Goal: Task Accomplishment & Management: Manage account settings

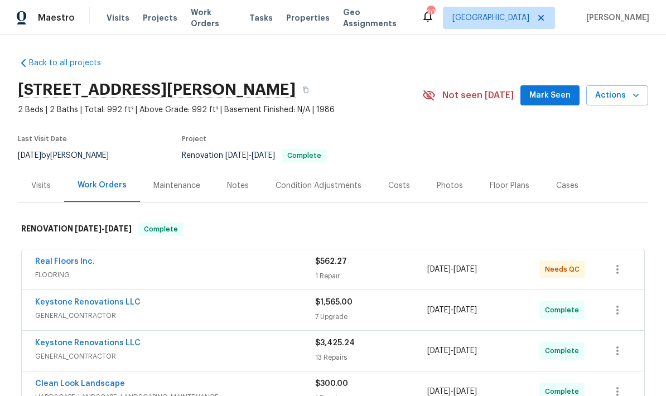
click at [307, 272] on span "FLOORING" at bounding box center [175, 274] width 280 height 11
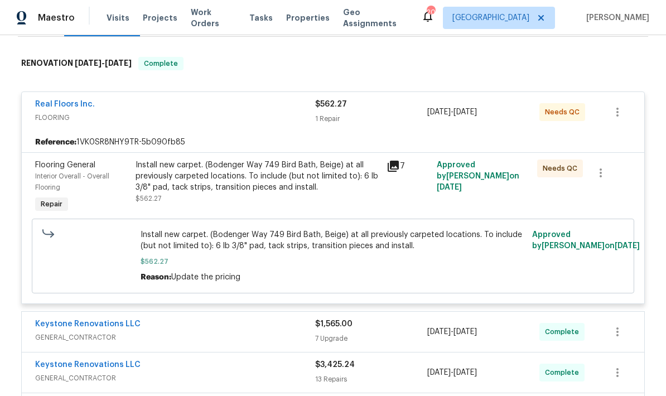
scroll to position [167, 0]
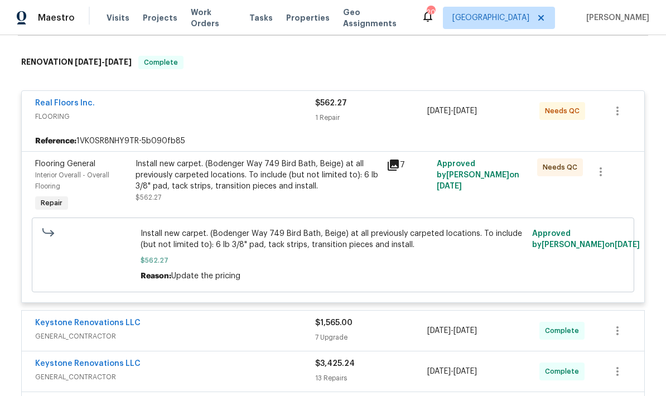
click at [313, 192] on div "Install new carpet. (Bodenger Way 749 Bird Bath, Beige) at all previously carpe…" at bounding box center [257, 180] width 244 height 45
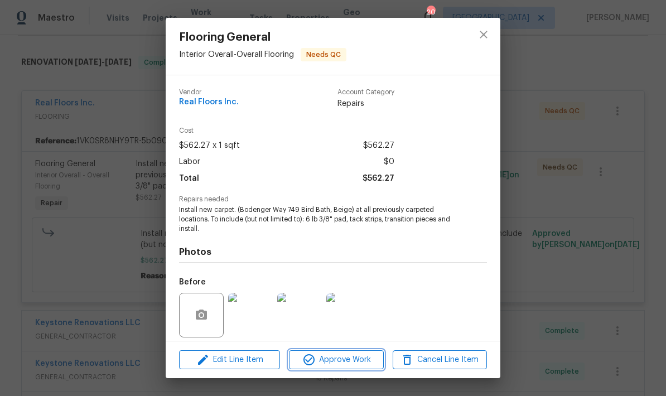
click at [339, 357] on span "Approve Work" at bounding box center [336, 360] width 88 height 14
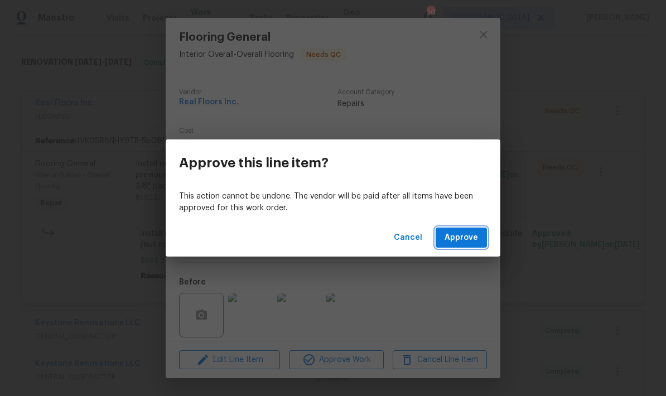
click at [457, 236] on span "Approve" at bounding box center [460, 238] width 33 height 14
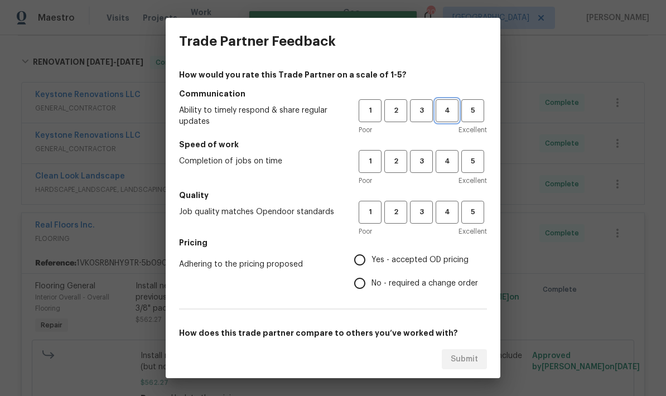
click at [457, 117] on button "4" at bounding box center [446, 110] width 23 height 23
click at [472, 106] on span "5" at bounding box center [472, 110] width 21 height 13
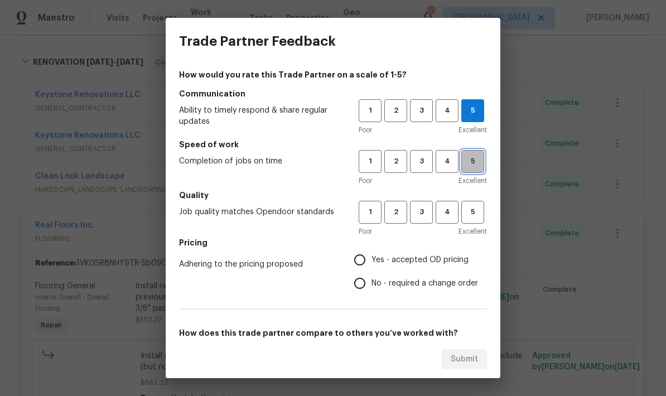
click at [472, 154] on button "5" at bounding box center [472, 161] width 23 height 23
click at [480, 210] on span "5" at bounding box center [472, 212] width 21 height 13
click at [361, 264] on input "Yes - accepted OD pricing" at bounding box center [359, 259] width 23 height 23
radio input "true"
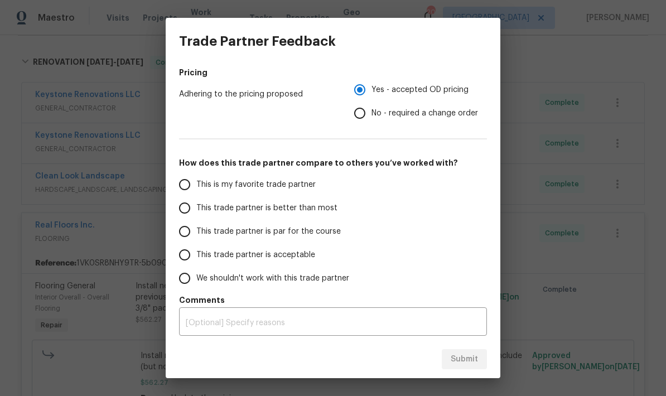
scroll to position [170, 0]
click at [182, 216] on input "This trade partner is better than most" at bounding box center [184, 207] width 23 height 23
click at [478, 355] on button "Submit" at bounding box center [463, 359] width 45 height 21
radio input "true"
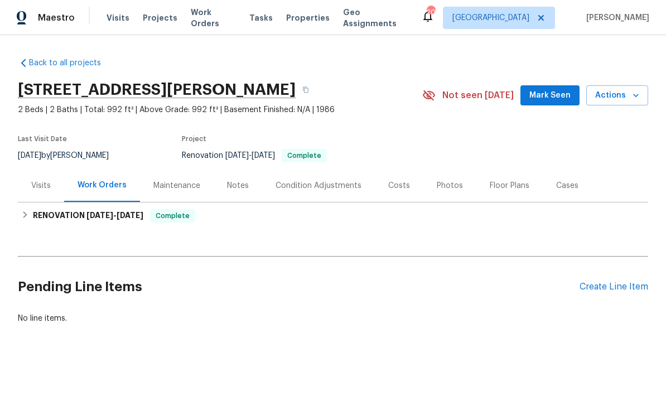
scroll to position [3, 0]
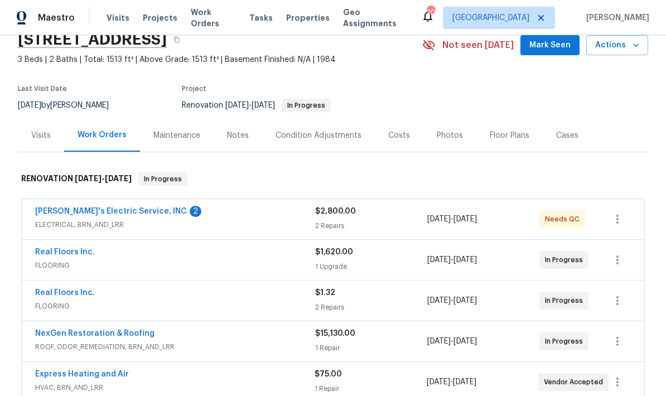
scroll to position [51, 0]
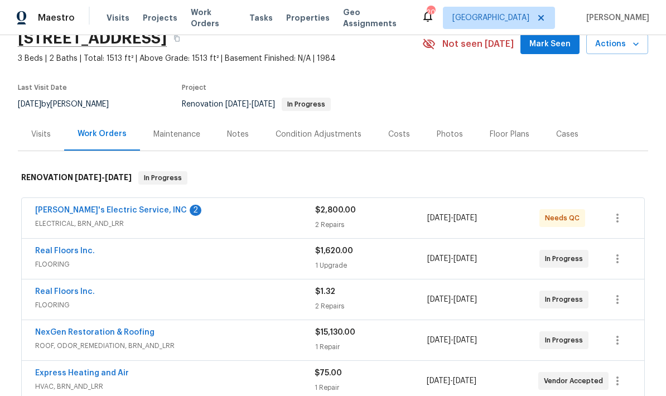
click at [157, 227] on span "ELECTRICAL, BRN_AND_LRR" at bounding box center [175, 223] width 280 height 11
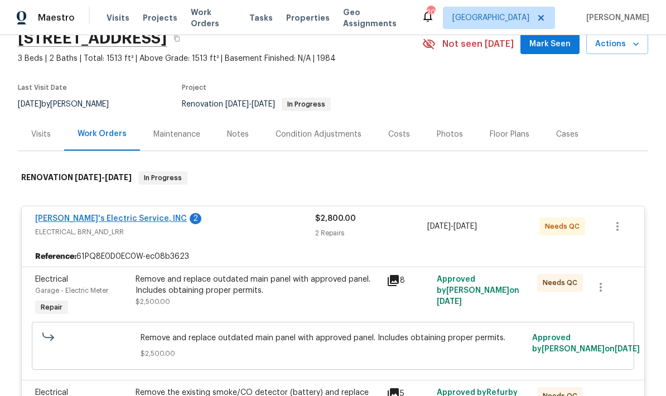
click at [117, 220] on link "[PERSON_NAME]'s Electric Service, INC" at bounding box center [111, 219] width 152 height 8
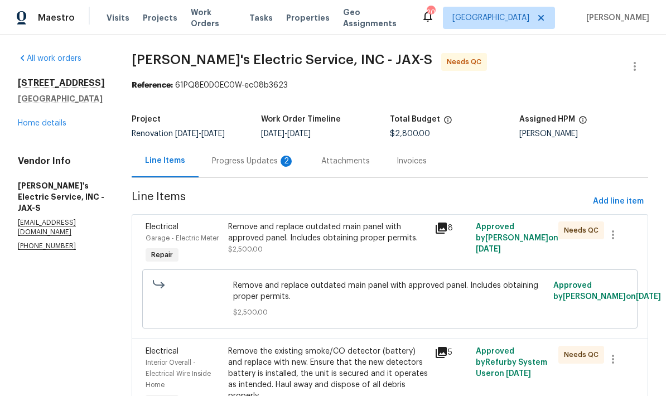
click at [239, 158] on div "Progress Updates 2" at bounding box center [253, 161] width 83 height 11
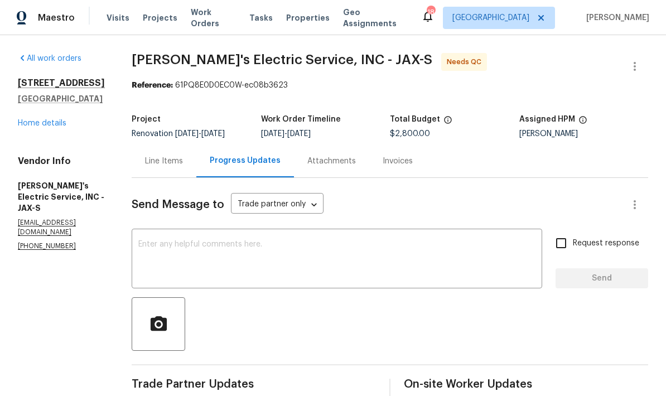
click at [145, 164] on div "Line Items" at bounding box center [164, 161] width 38 height 11
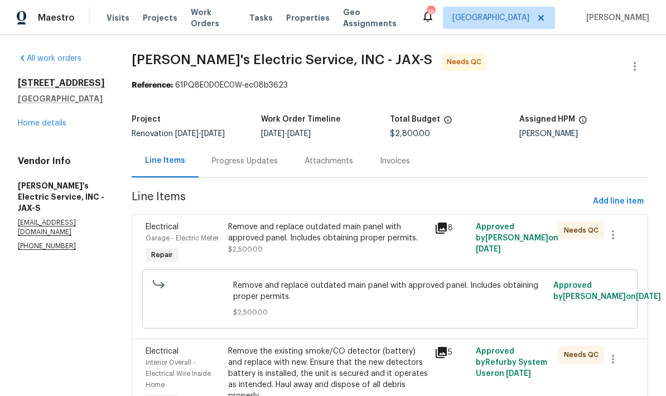
click at [317, 235] on div "Remove and replace outdated main panel with approved panel. Includes obtaining …" at bounding box center [328, 232] width 200 height 22
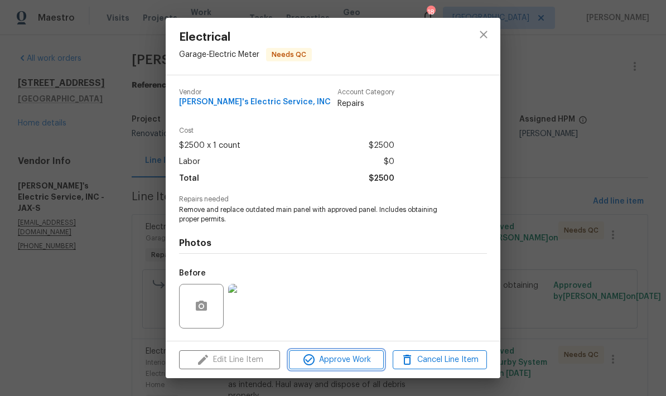
click at [344, 359] on span "Approve Work" at bounding box center [336, 360] width 88 height 14
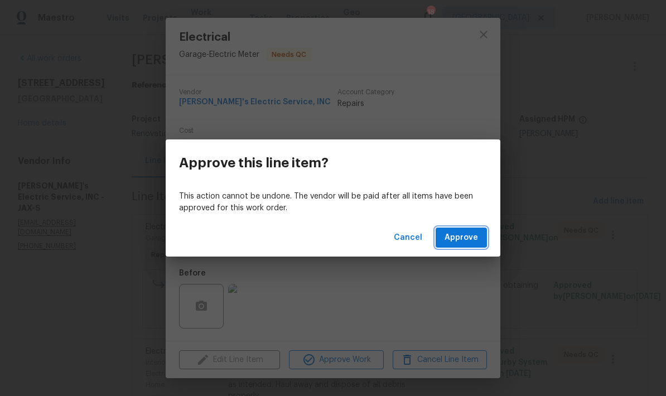
click at [465, 240] on span "Approve" at bounding box center [460, 238] width 33 height 14
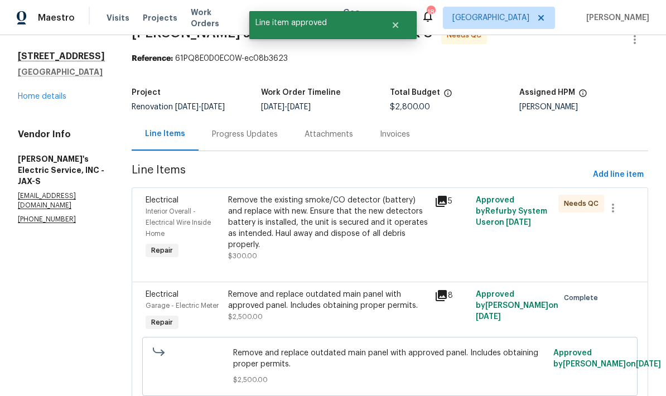
scroll to position [26, 0]
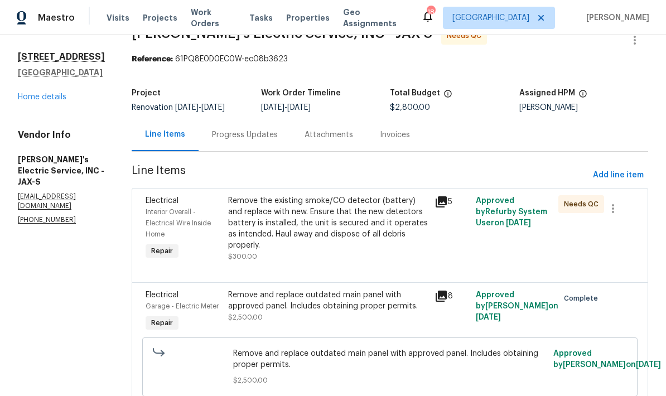
click at [323, 240] on div "Remove the existing smoke/CO detector (battery) and replace with new. Ensure th…" at bounding box center [328, 228] width 200 height 67
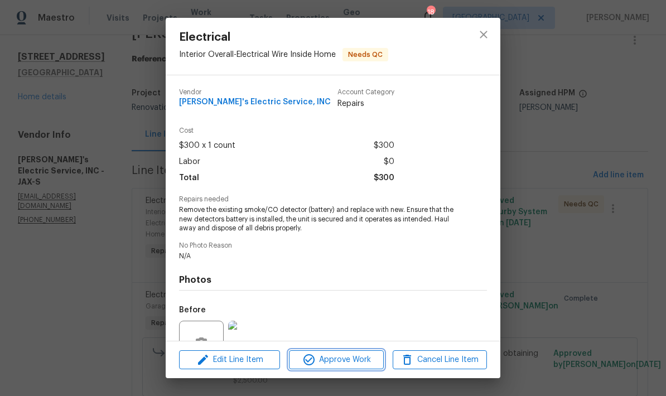
click at [327, 360] on span "Approve Work" at bounding box center [336, 360] width 88 height 14
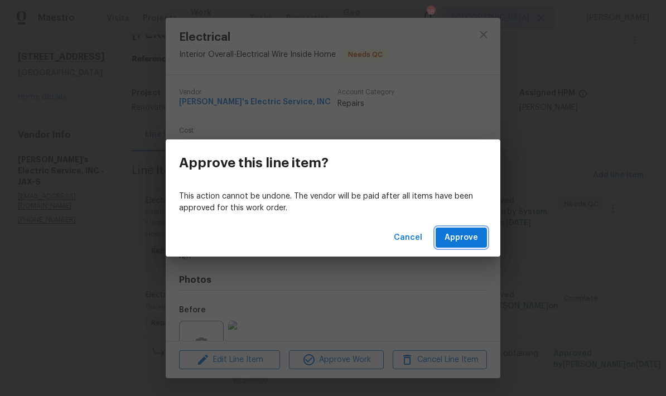
click at [469, 245] on button "Approve" at bounding box center [460, 237] width 51 height 21
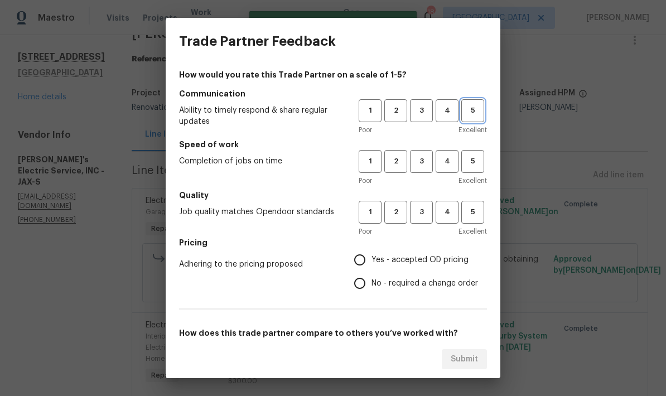
click at [474, 107] on span "5" at bounding box center [472, 110] width 21 height 13
click at [477, 163] on span "5" at bounding box center [472, 161] width 21 height 13
click at [476, 207] on span "5" at bounding box center [472, 212] width 21 height 13
click at [368, 263] on input "Yes - accepted OD pricing" at bounding box center [359, 259] width 23 height 23
radio input "true"
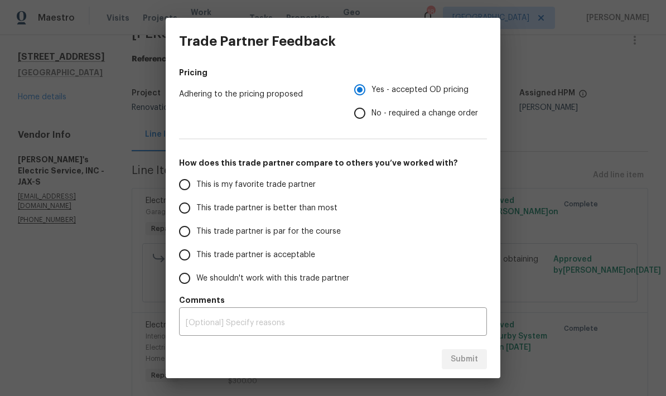
scroll to position [170, 0]
click at [195, 197] on label "This trade partner is better than most" at bounding box center [261, 207] width 176 height 23
click at [195, 197] on input "This trade partner is better than most" at bounding box center [184, 207] width 23 height 23
click at [465, 362] on span "Submit" at bounding box center [463, 359] width 27 height 14
radio input "true"
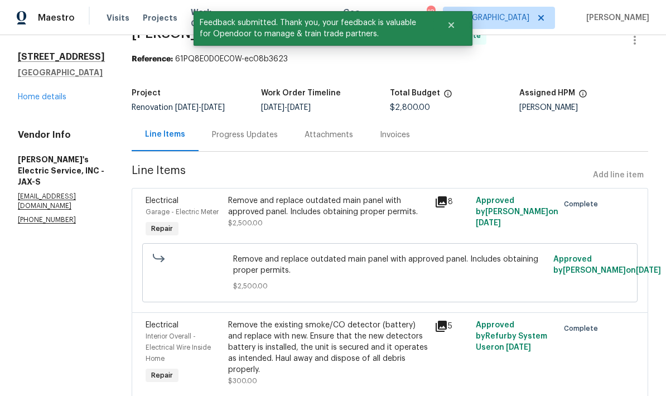
scroll to position [45, 0]
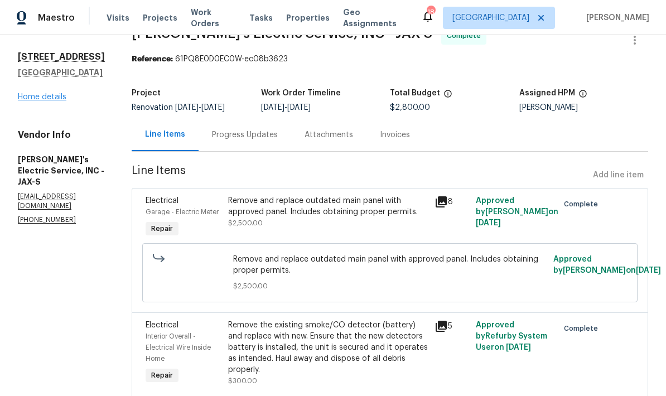
click at [43, 93] on link "Home details" at bounding box center [42, 97] width 48 height 8
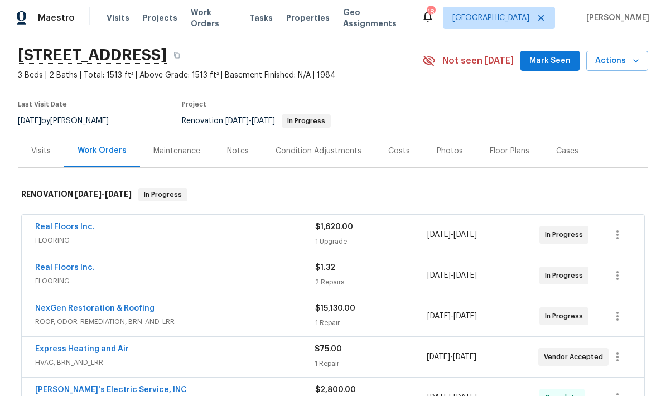
scroll to position [35, 0]
click at [341, 235] on div "1 Upgrade" at bounding box center [371, 240] width 112 height 11
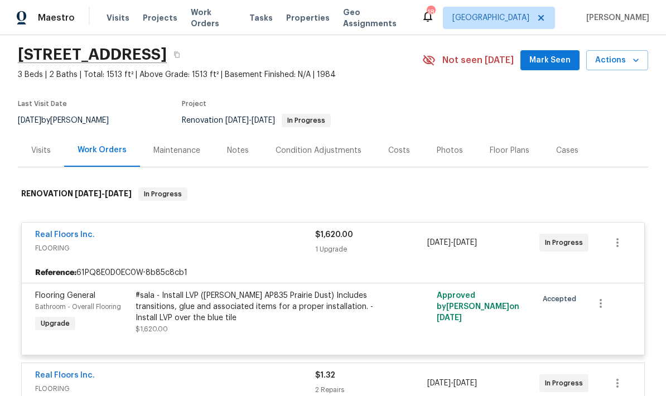
click at [290, 290] on div "#sala - Install LVP ([PERSON_NAME] AP835 Prairie Dust) Includes transitions, gl…" at bounding box center [257, 306] width 244 height 33
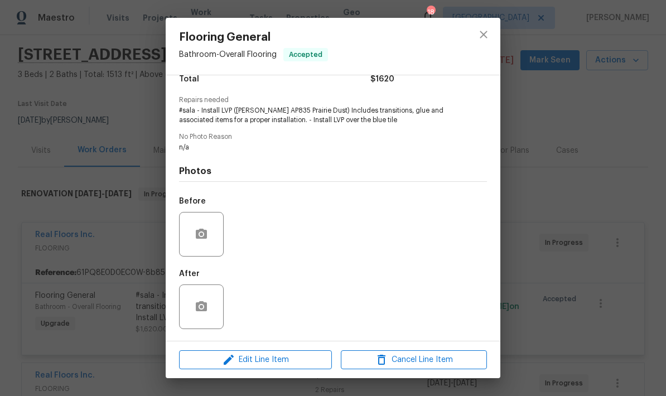
scroll to position [101, 0]
click at [490, 30] on button "close" at bounding box center [483, 34] width 27 height 27
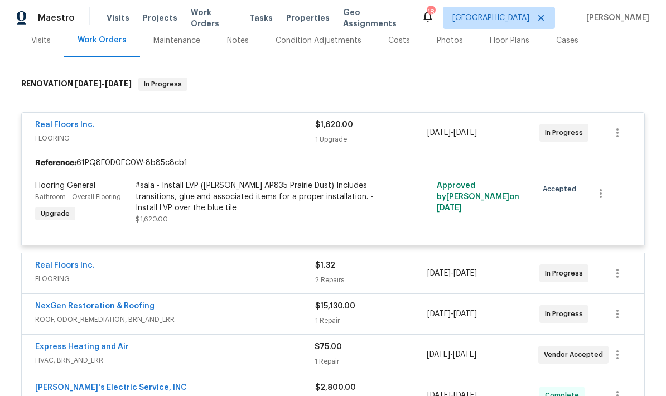
scroll to position [145, 0]
click at [254, 273] on span "FLOORING" at bounding box center [175, 278] width 280 height 11
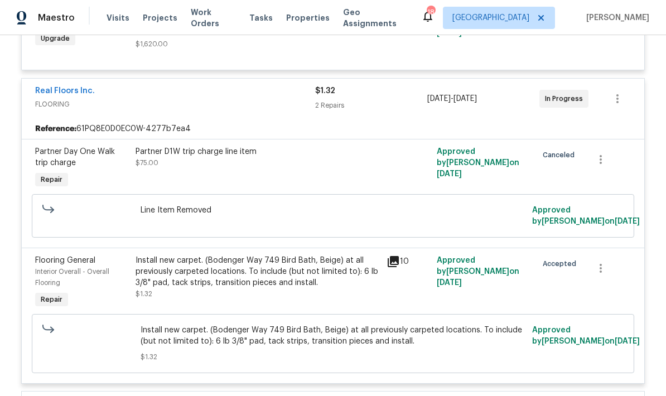
scroll to position [371, 0]
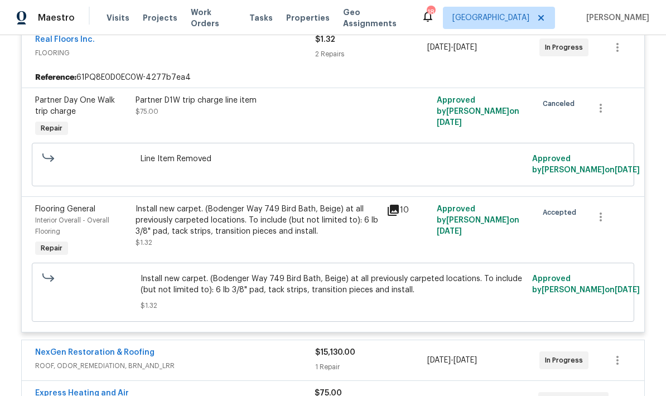
click at [283, 203] on div "Install new carpet. (Bodenger Way 749 Bird Bath, Beige) at all previously carpe…" at bounding box center [257, 219] width 244 height 33
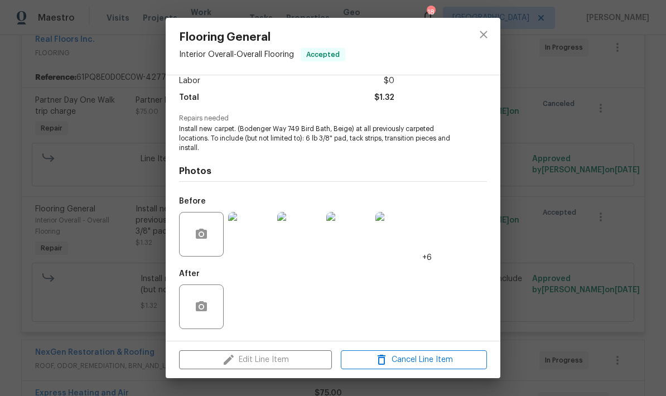
scroll to position [83, 0]
click at [482, 33] on icon "close" at bounding box center [482, 34] width 7 height 7
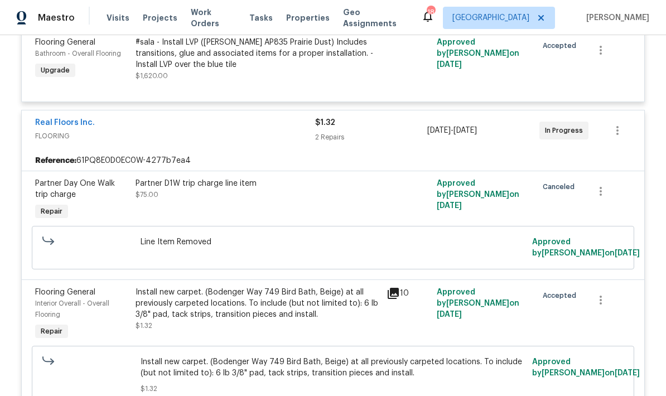
scroll to position [285, 0]
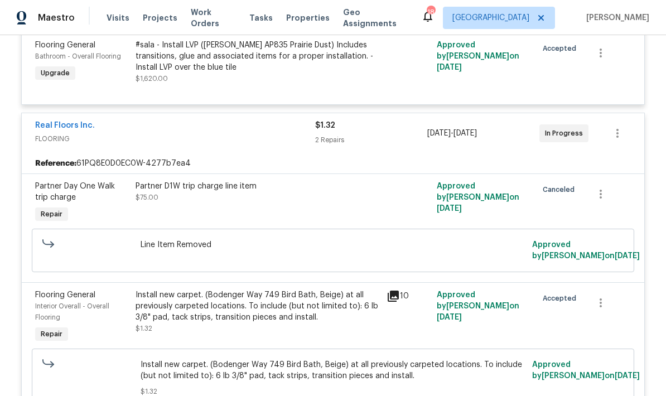
click at [311, 181] on div "Partner D1W trip charge line item $75.00" at bounding box center [257, 192] width 244 height 22
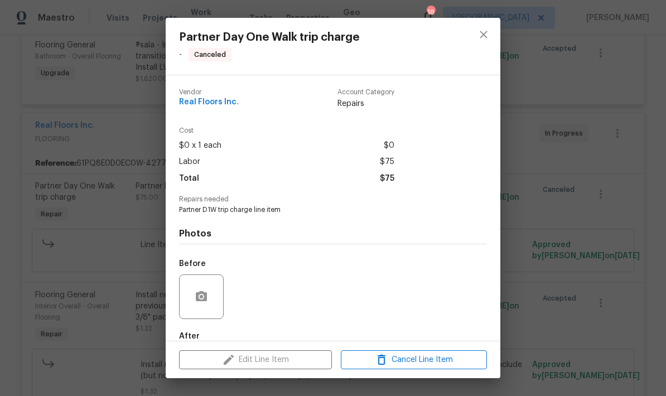
click at [284, 361] on div "Edit Line Item Cancel Line Item" at bounding box center [333, 359] width 334 height 37
click at [483, 31] on icon "close" at bounding box center [483, 34] width 13 height 13
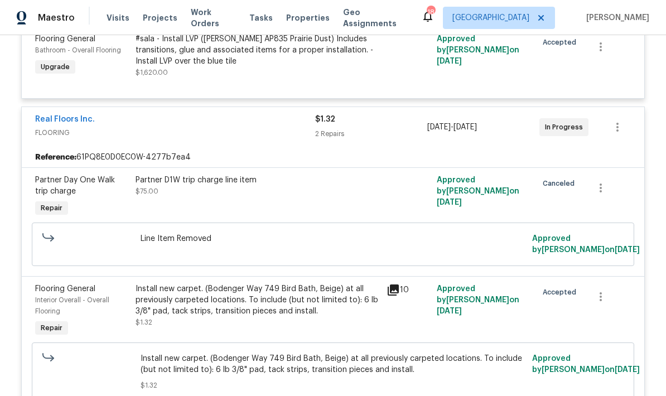
scroll to position [273, 0]
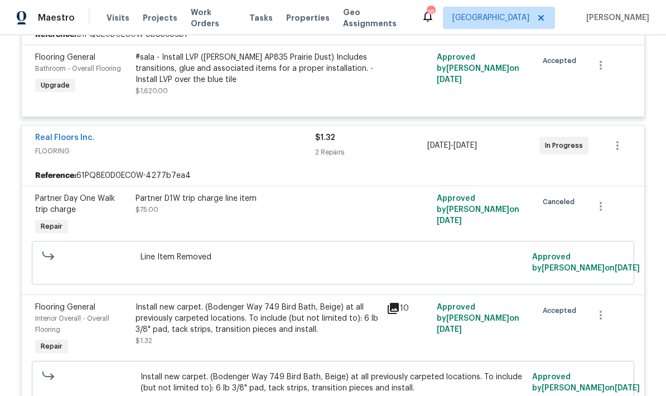
click at [336, 193] on div "Partner D1W trip charge line item $75.00" at bounding box center [257, 204] width 244 height 22
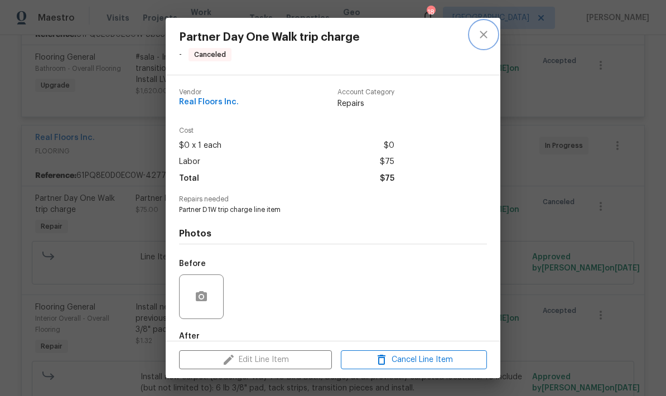
click at [487, 35] on icon "close" at bounding box center [483, 34] width 13 height 13
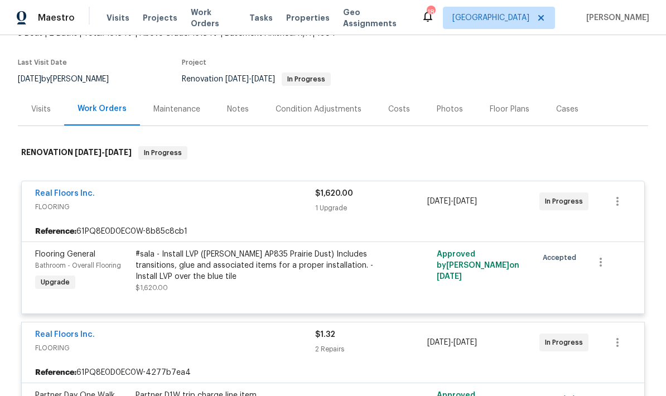
scroll to position [76, 0]
click at [298, 249] on div "#sala - Install LVP ([PERSON_NAME] AP835 Prairie Dust) Includes transitions, gl…" at bounding box center [257, 265] width 244 height 33
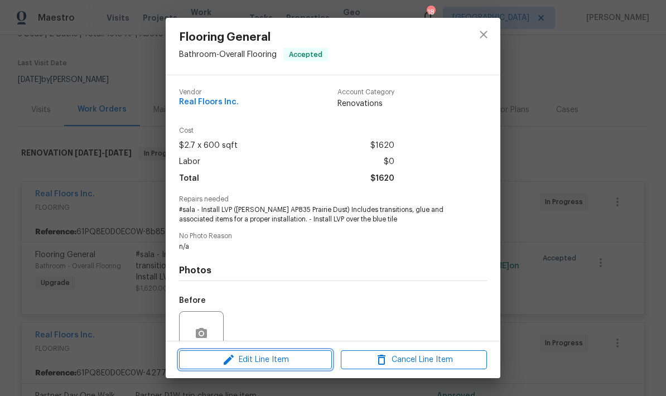
click at [262, 362] on span "Edit Line Item" at bounding box center [255, 360] width 146 height 14
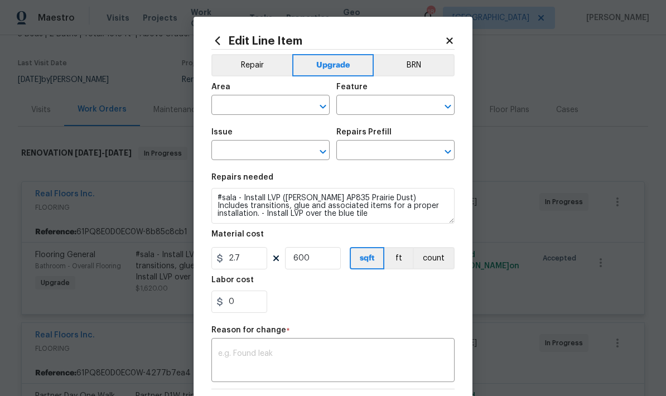
type input "Bathroom"
type input "Overall Flooring"
type input "Flooring General"
type input "Vinyl Plank LVL 1 - [PERSON_NAME] (Beige) $2.70"
click at [316, 265] on input "600" at bounding box center [313, 258] width 56 height 22
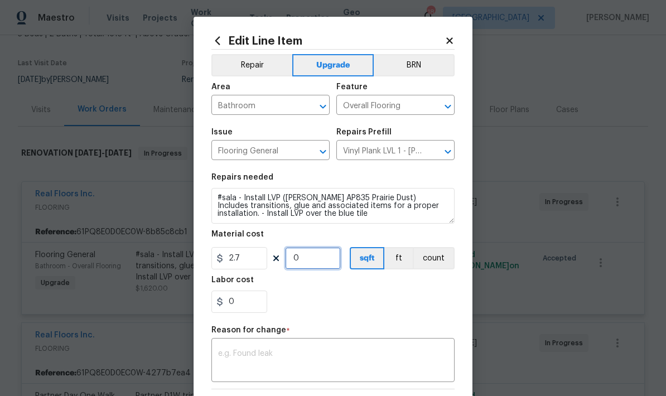
type input "1"
click at [247, 268] on input "2.7" at bounding box center [239, 258] width 56 height 22
click at [353, 297] on div "0" at bounding box center [332, 301] width 243 height 22
type input "1628"
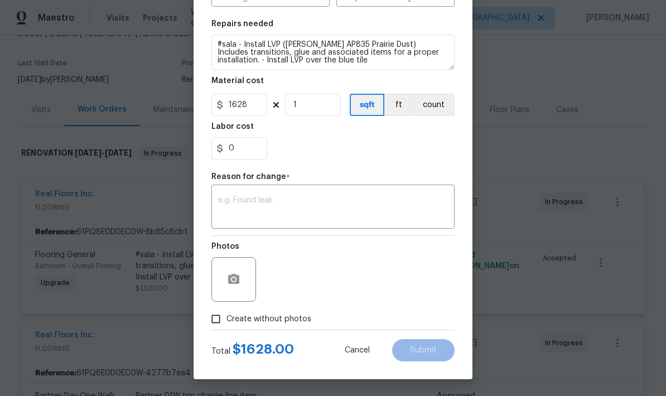
scroll to position [156, 0]
click at [332, 215] on textarea at bounding box center [333, 207] width 230 height 23
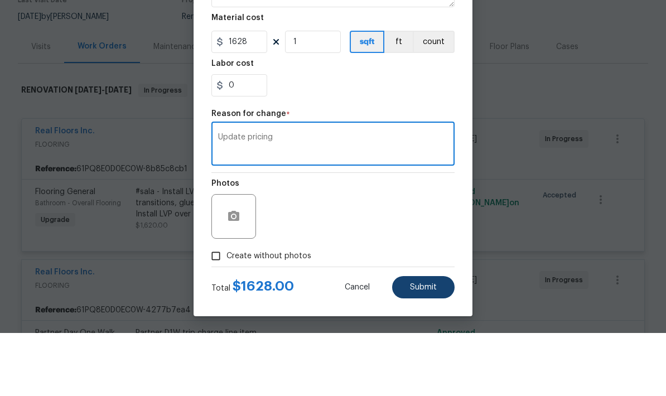
type textarea "Update pricing"
click at [423, 346] on span "Submit" at bounding box center [423, 350] width 27 height 8
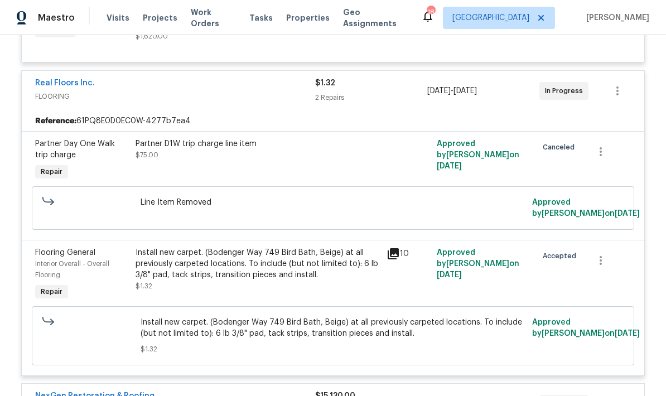
scroll to position [330, 0]
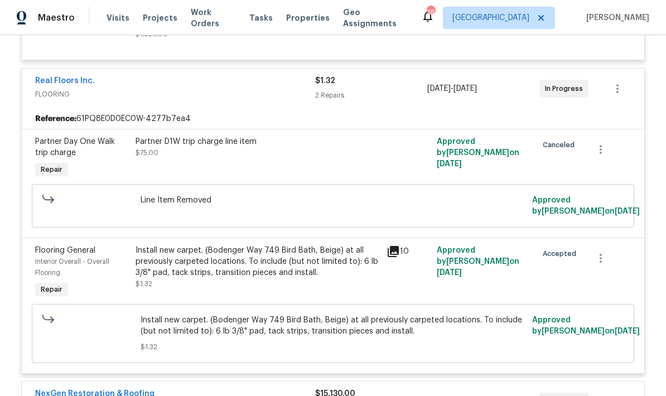
click at [358, 90] on div "2 Repairs" at bounding box center [371, 95] width 112 height 11
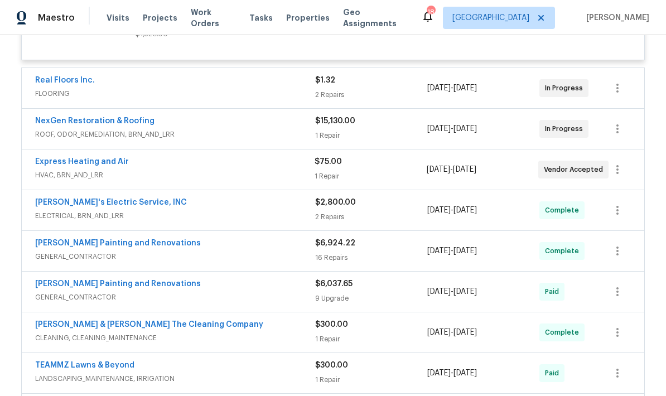
click at [360, 75] on div "$1.32" at bounding box center [371, 80] width 112 height 11
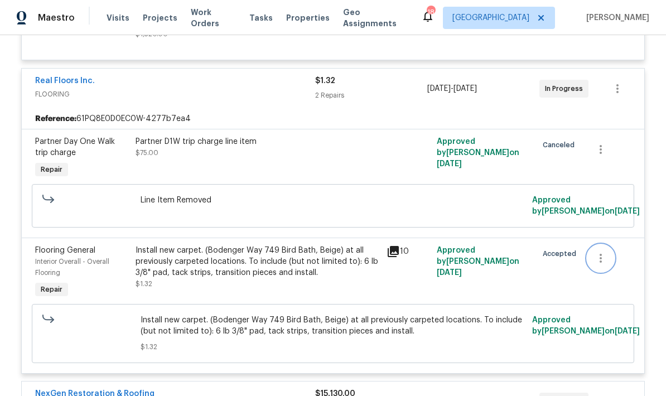
click at [605, 251] on icon "button" at bounding box center [600, 257] width 13 height 13
click at [576, 247] on div at bounding box center [333, 198] width 666 height 396
click at [6, 355] on div "Back to all projects [STREET_ADDRESS] 3 Beds | 2 Baths | Total: 1513 ft² | Abov…" at bounding box center [333, 215] width 666 height 361
